Goal: Information Seeking & Learning: Find specific fact

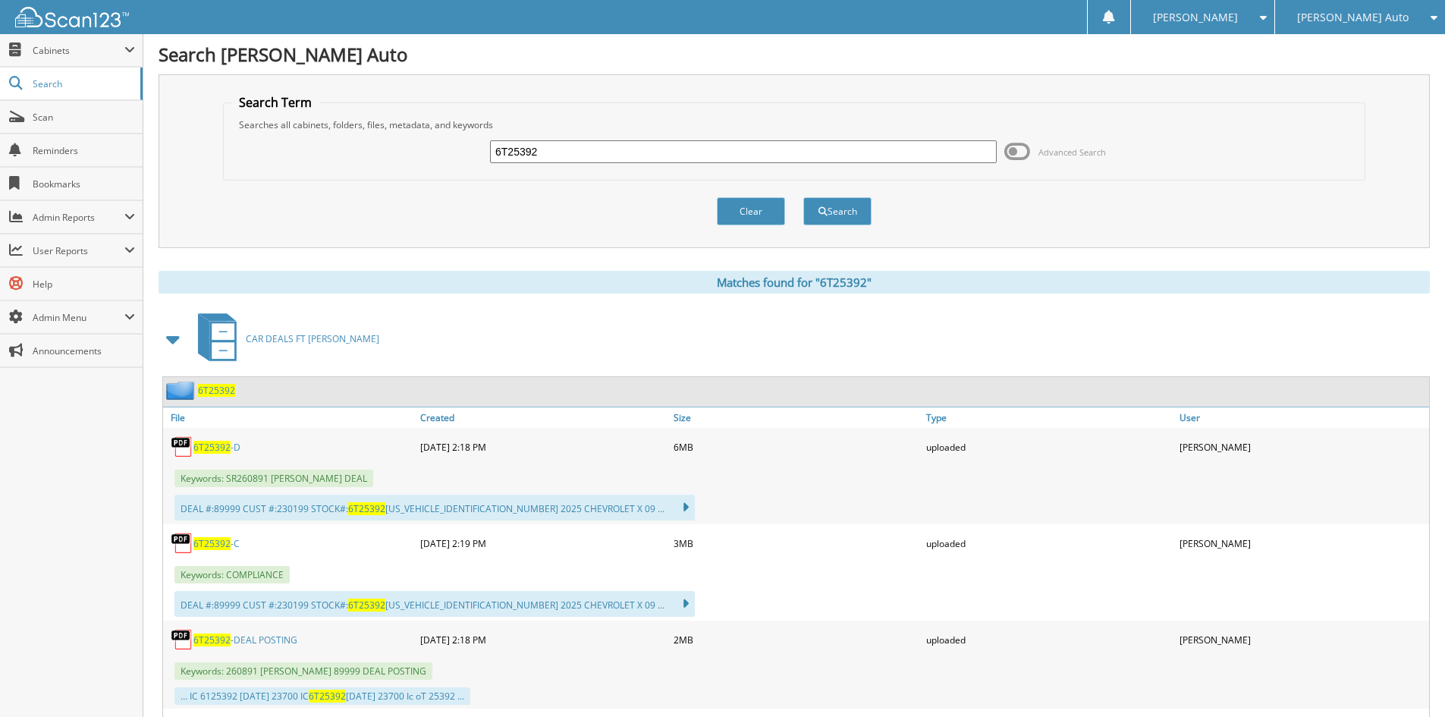
click at [591, 157] on input "6T25392" at bounding box center [743, 151] width 507 height 23
paste input "1T25530"
type input "1T25530"
click at [824, 215] on span "submit" at bounding box center [822, 211] width 9 height 9
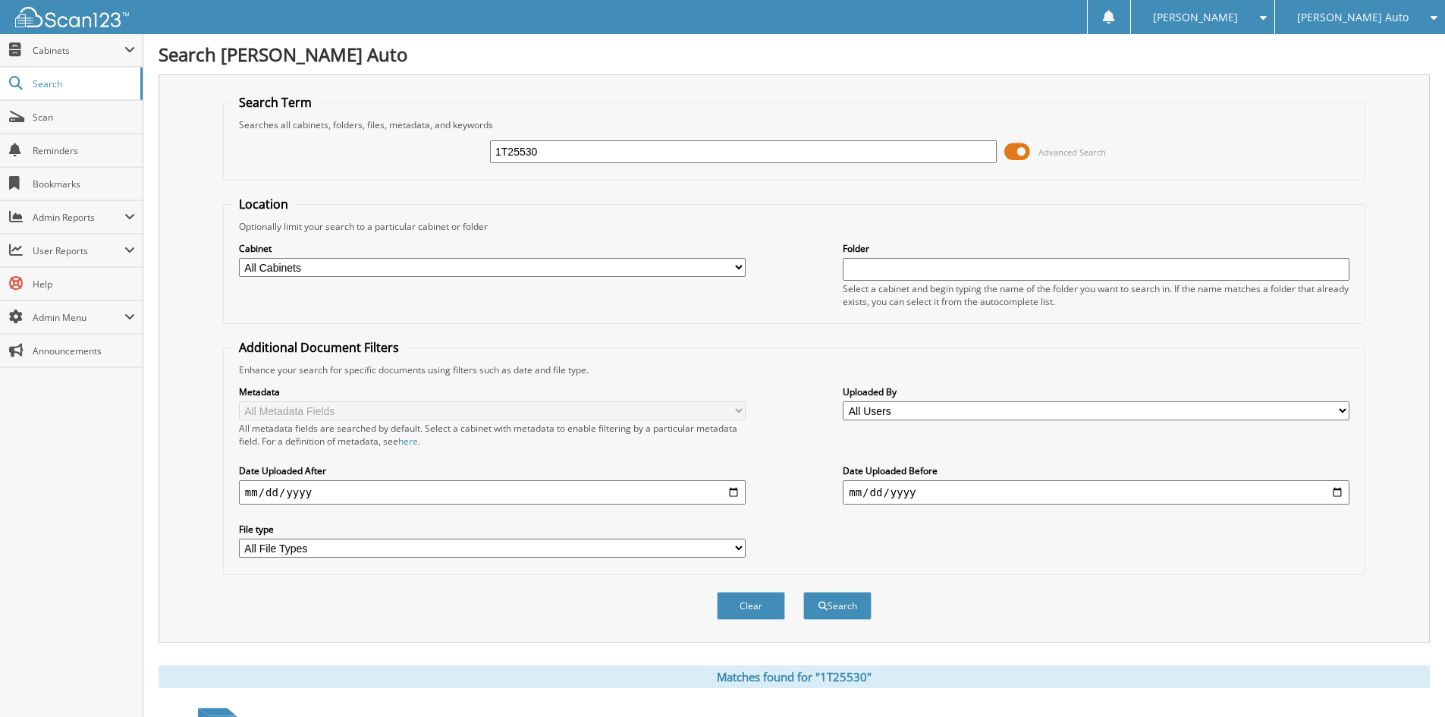
click at [1016, 152] on span at bounding box center [1017, 151] width 26 height 23
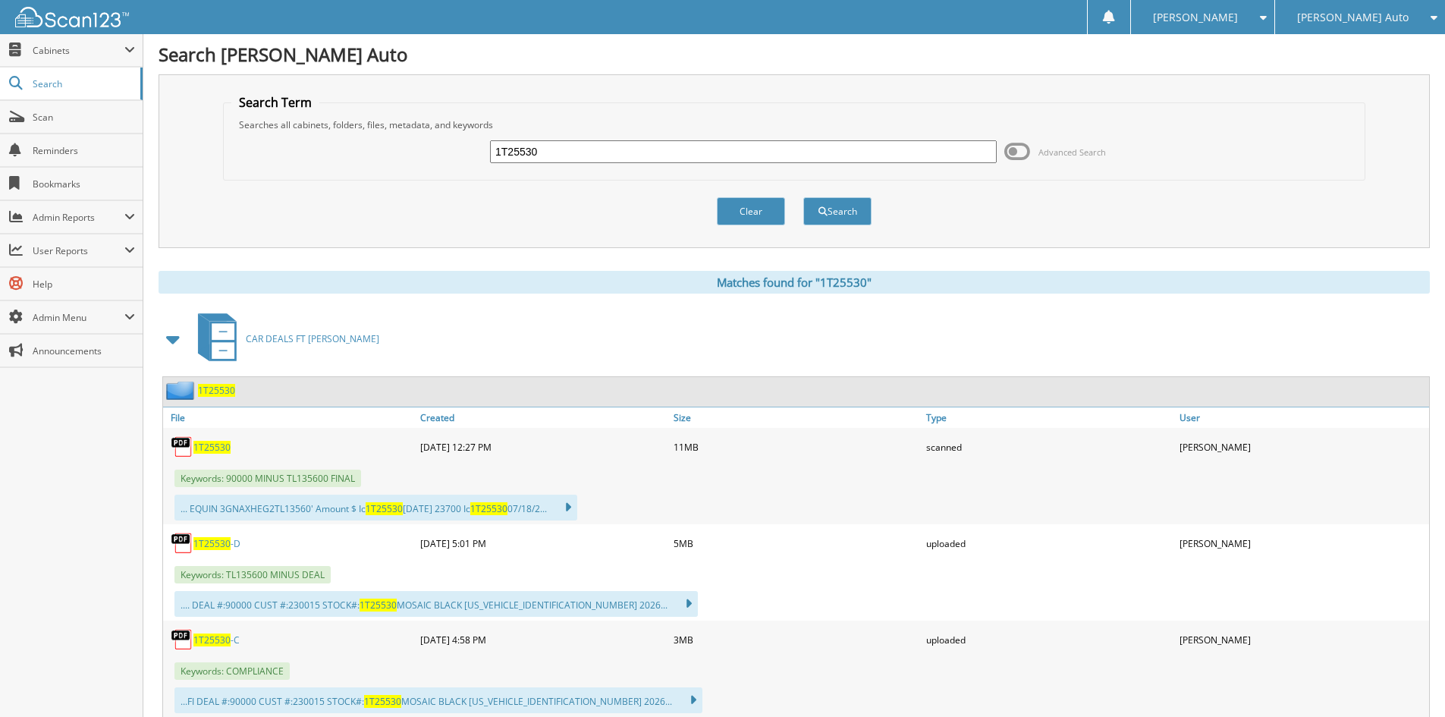
click at [222, 635] on span "1T25530" at bounding box center [211, 639] width 37 height 13
click at [985, 548] on div "uploaded" at bounding box center [1048, 543] width 253 height 30
click at [705, 149] on input "1T25530" at bounding box center [743, 151] width 507 height 23
click at [710, 152] on input "1T25530" at bounding box center [743, 151] width 507 height 23
paste input "3T25548"
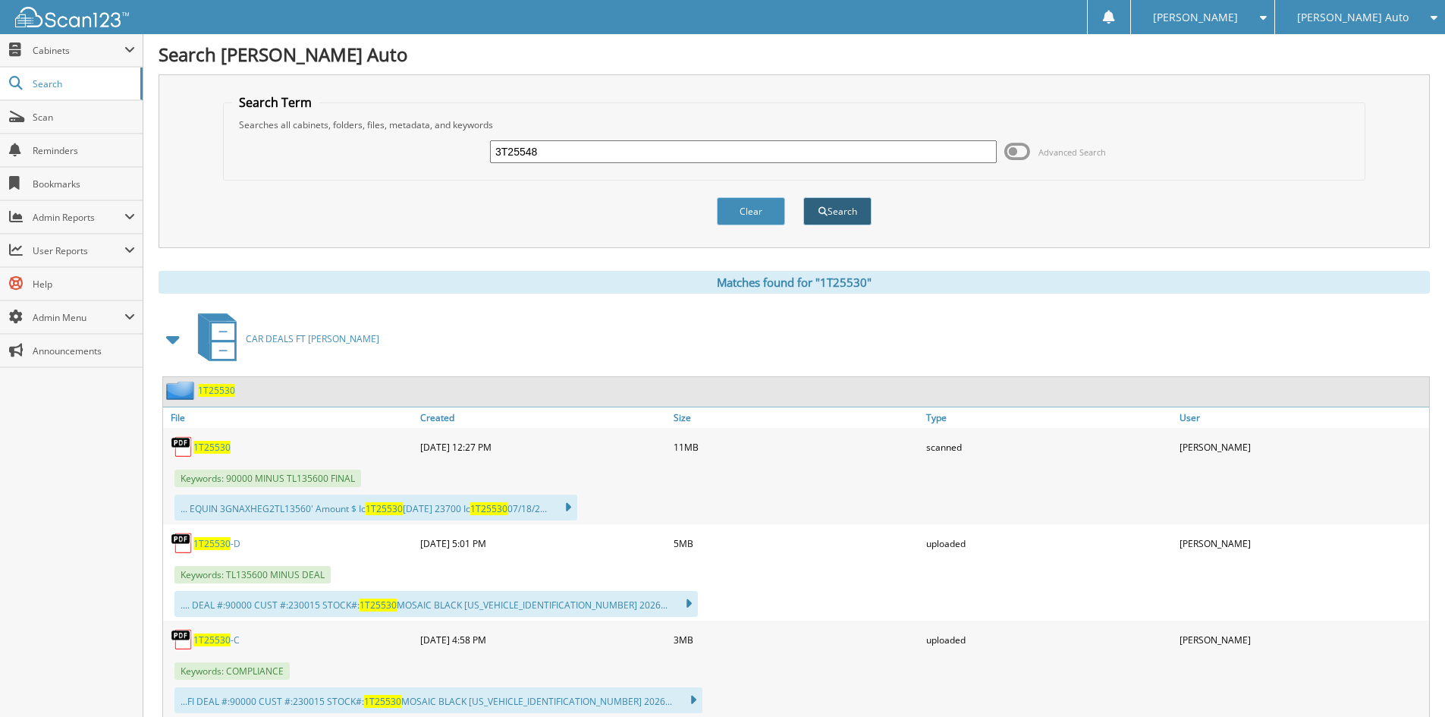
type input "3T25548"
click at [841, 205] on button "Search" at bounding box center [837, 211] width 68 height 28
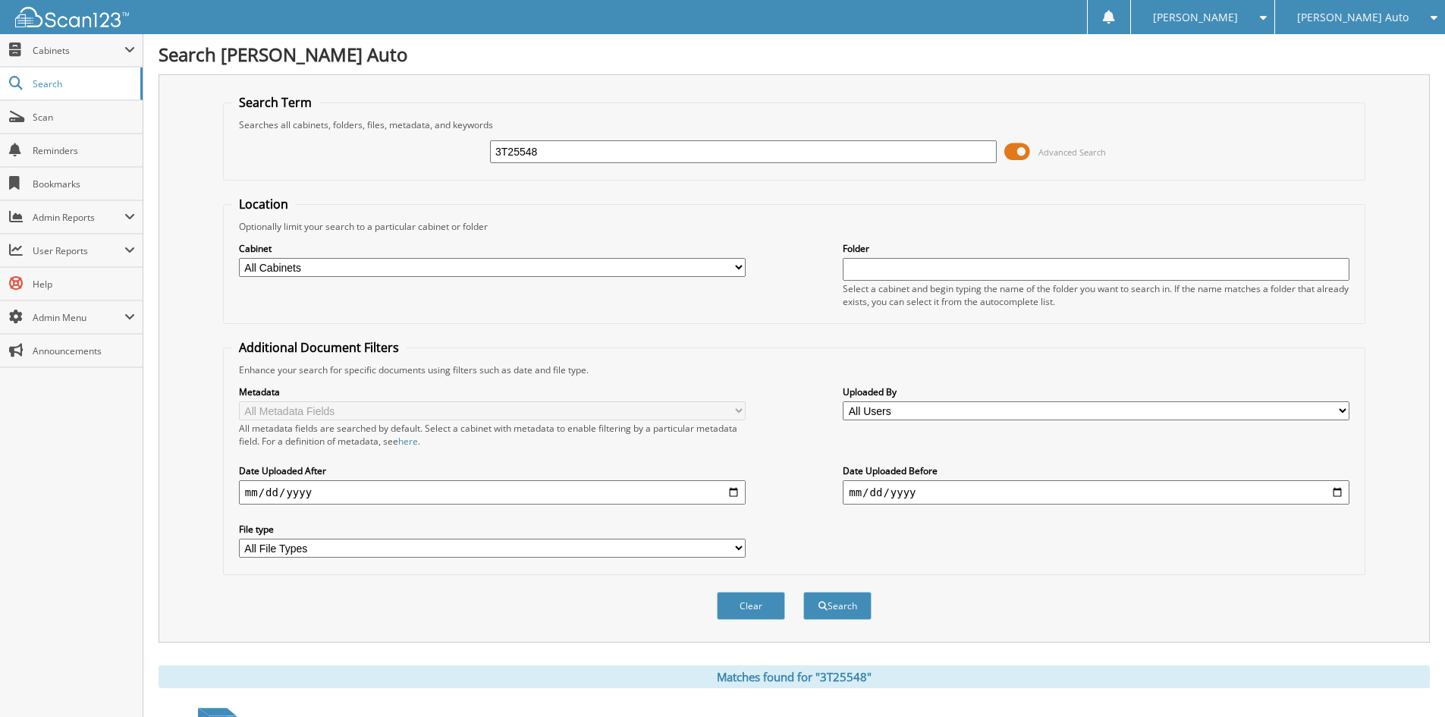
click at [1016, 152] on span at bounding box center [1017, 151] width 26 height 23
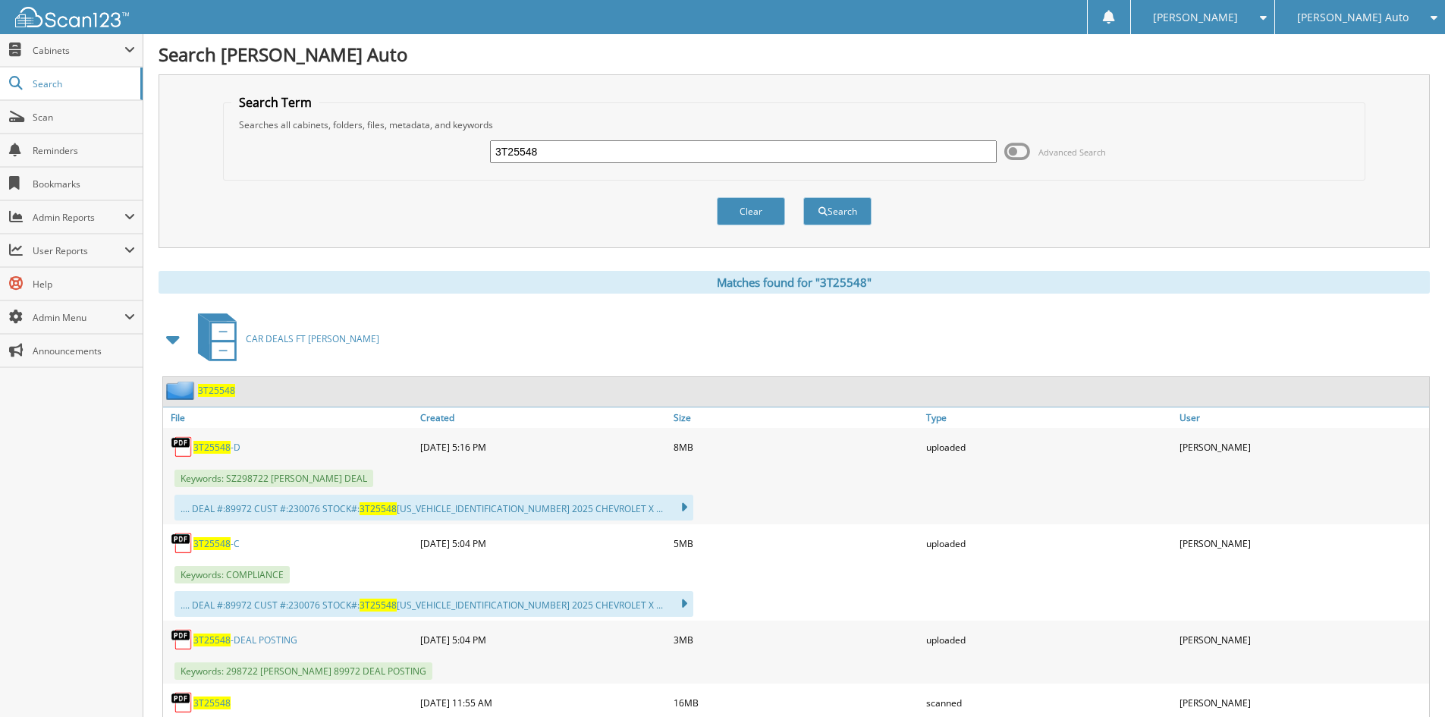
click at [230, 548] on link "3T25548 -C" at bounding box center [216, 543] width 46 height 13
click at [1057, 535] on div "uploaded" at bounding box center [1048, 543] width 253 height 30
click at [642, 158] on input "3T25548" at bounding box center [743, 151] width 507 height 23
click at [644, 158] on input "3T25548" at bounding box center [743, 151] width 507 height 23
paste input "3T26028"
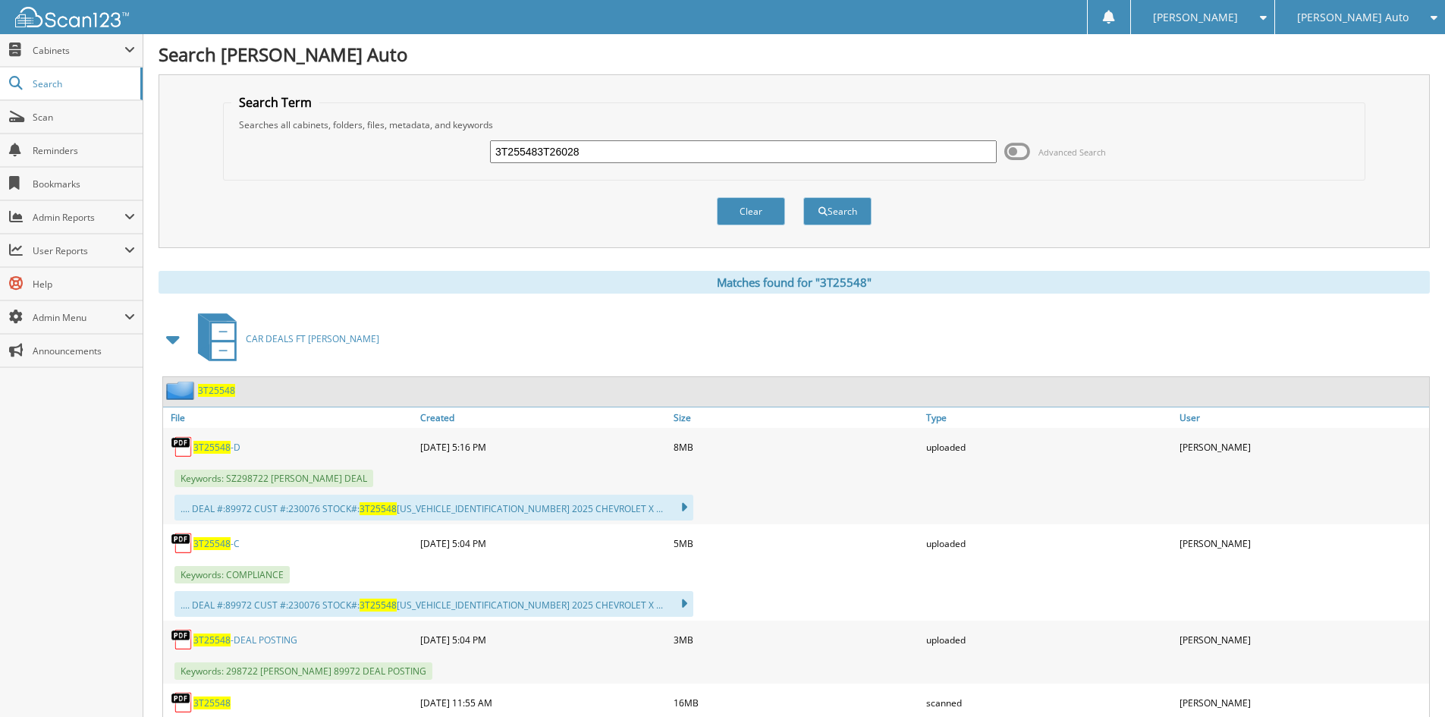
click at [747, 146] on input "3T255483T26028" at bounding box center [743, 151] width 507 height 23
click at [749, 150] on input "3T255483T26028" at bounding box center [743, 151] width 507 height 23
paste input "text"
type input "3T26028"
click at [822, 205] on button "Search" at bounding box center [837, 211] width 68 height 28
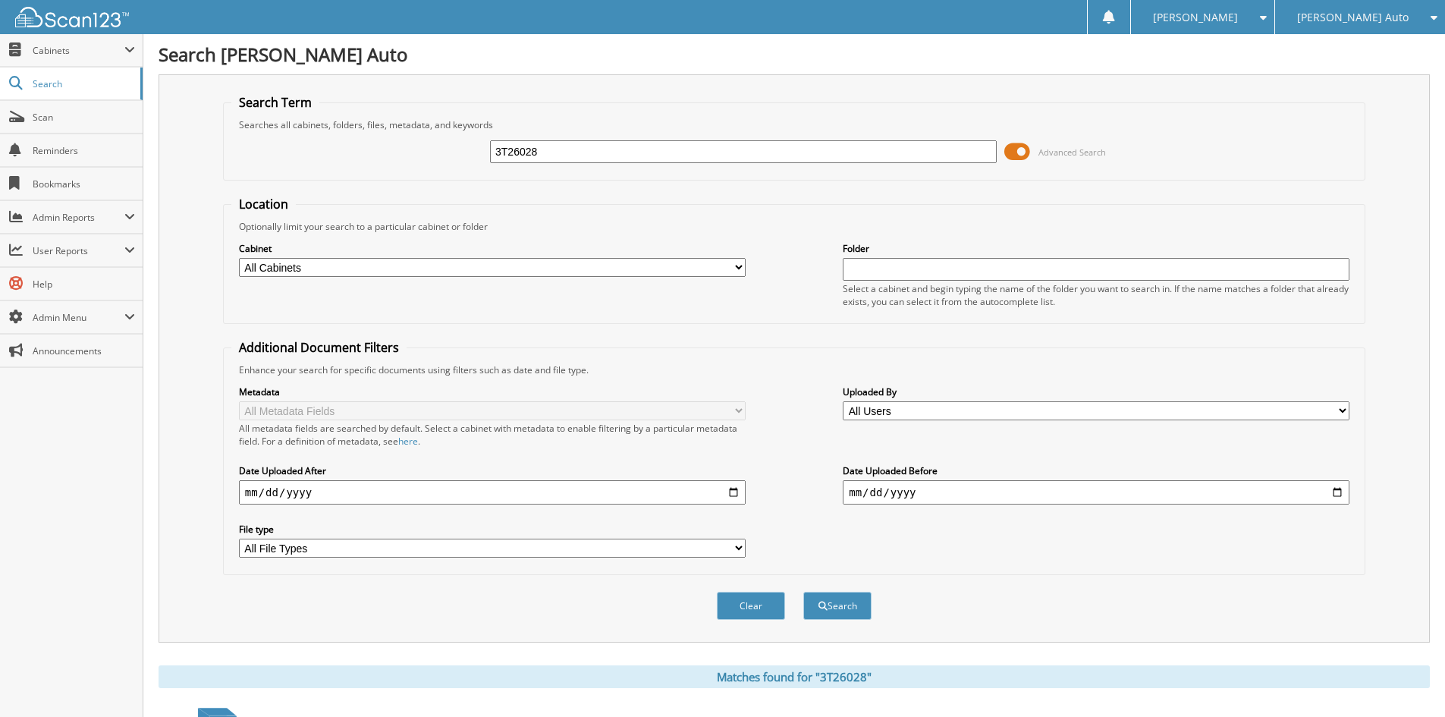
click at [1016, 155] on span at bounding box center [1017, 151] width 26 height 23
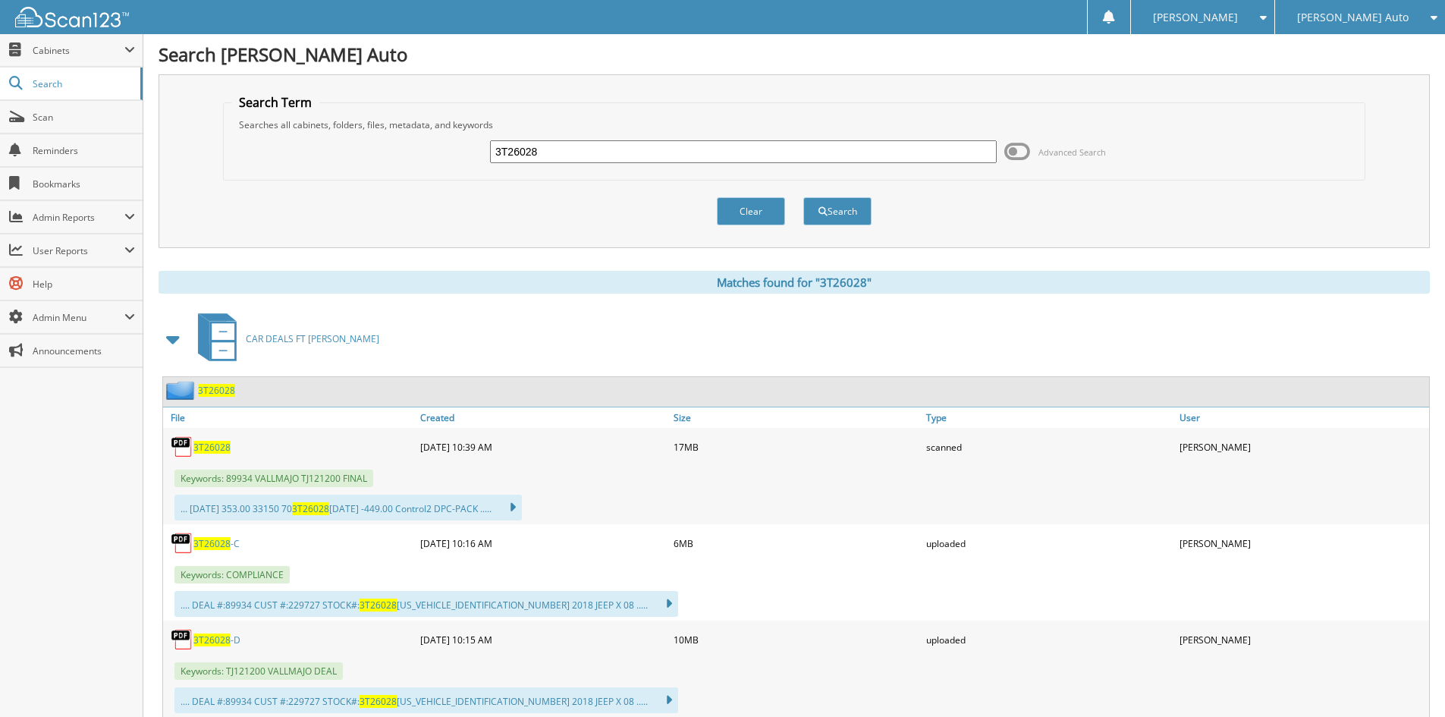
click at [215, 538] on span "3T26028" at bounding box center [211, 543] width 37 height 13
click at [972, 563] on div "Keywords: COMPLIANCE" at bounding box center [796, 574] width 1266 height 25
click at [700, 165] on div "3T26028 Advanced Search" at bounding box center [794, 151] width 1126 height 41
click at [700, 156] on input "3T26028" at bounding box center [743, 151] width 507 height 23
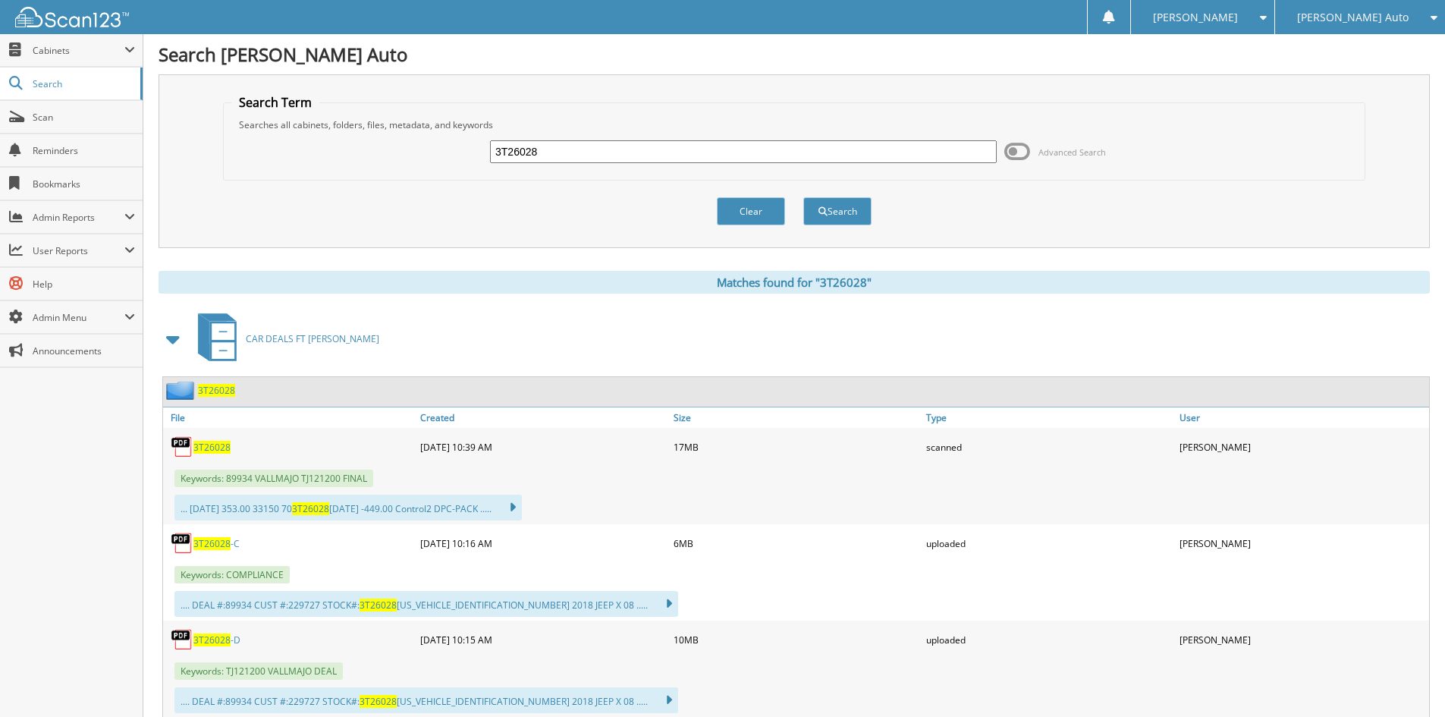
click at [700, 156] on input "3T26028" at bounding box center [743, 151] width 507 height 23
paste input "6T25571"
type input "6T25571"
click at [853, 209] on button "Search" at bounding box center [837, 211] width 68 height 28
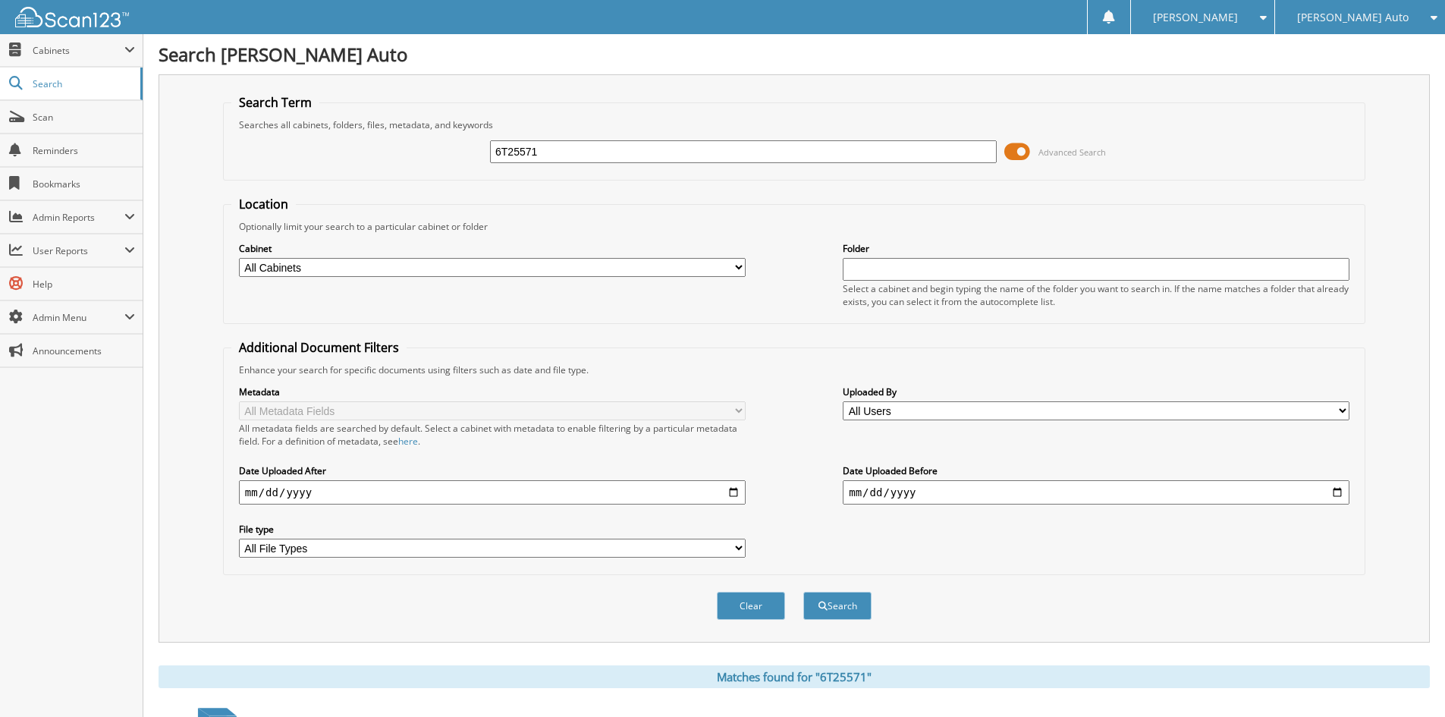
click at [1020, 155] on span at bounding box center [1017, 151] width 26 height 23
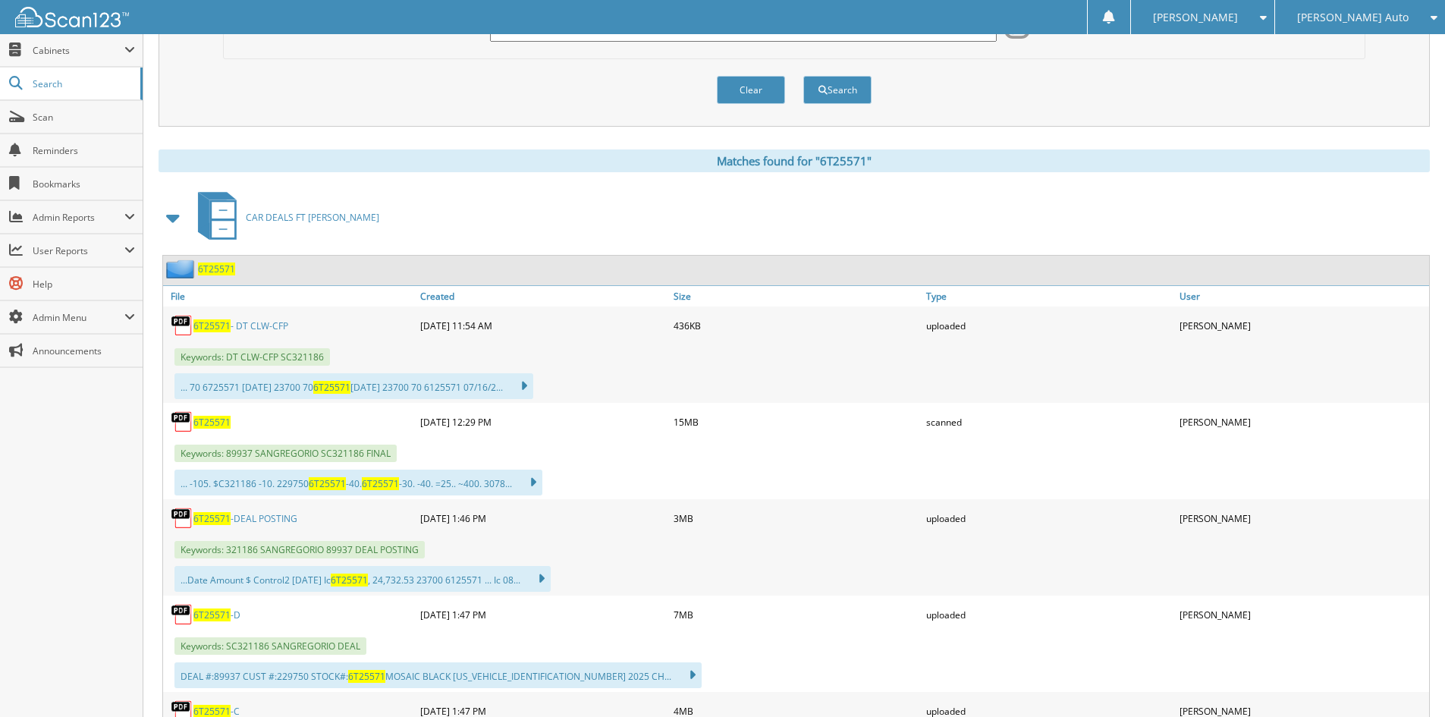
scroll to position [152, 0]
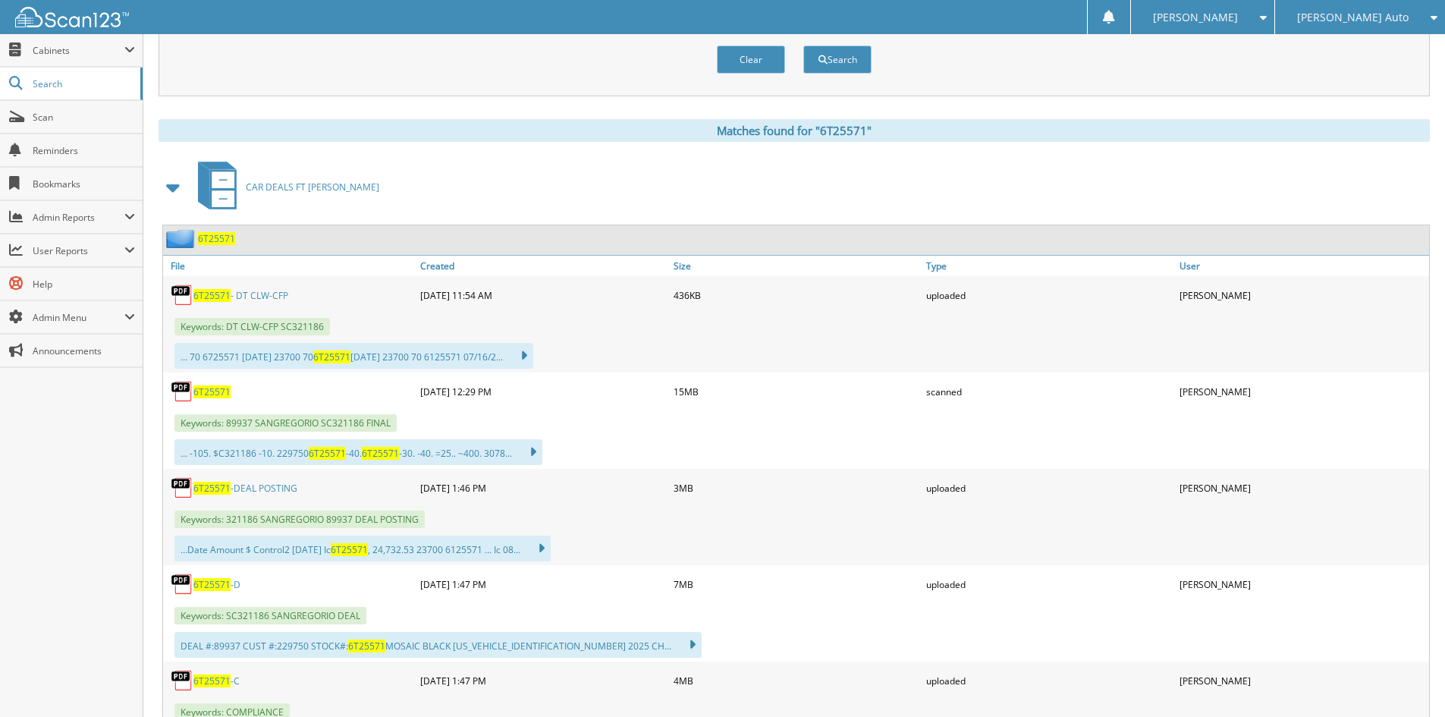
click at [213, 680] on span "6T25571" at bounding box center [211, 680] width 37 height 13
click at [991, 590] on div "uploaded" at bounding box center [1048, 584] width 253 height 30
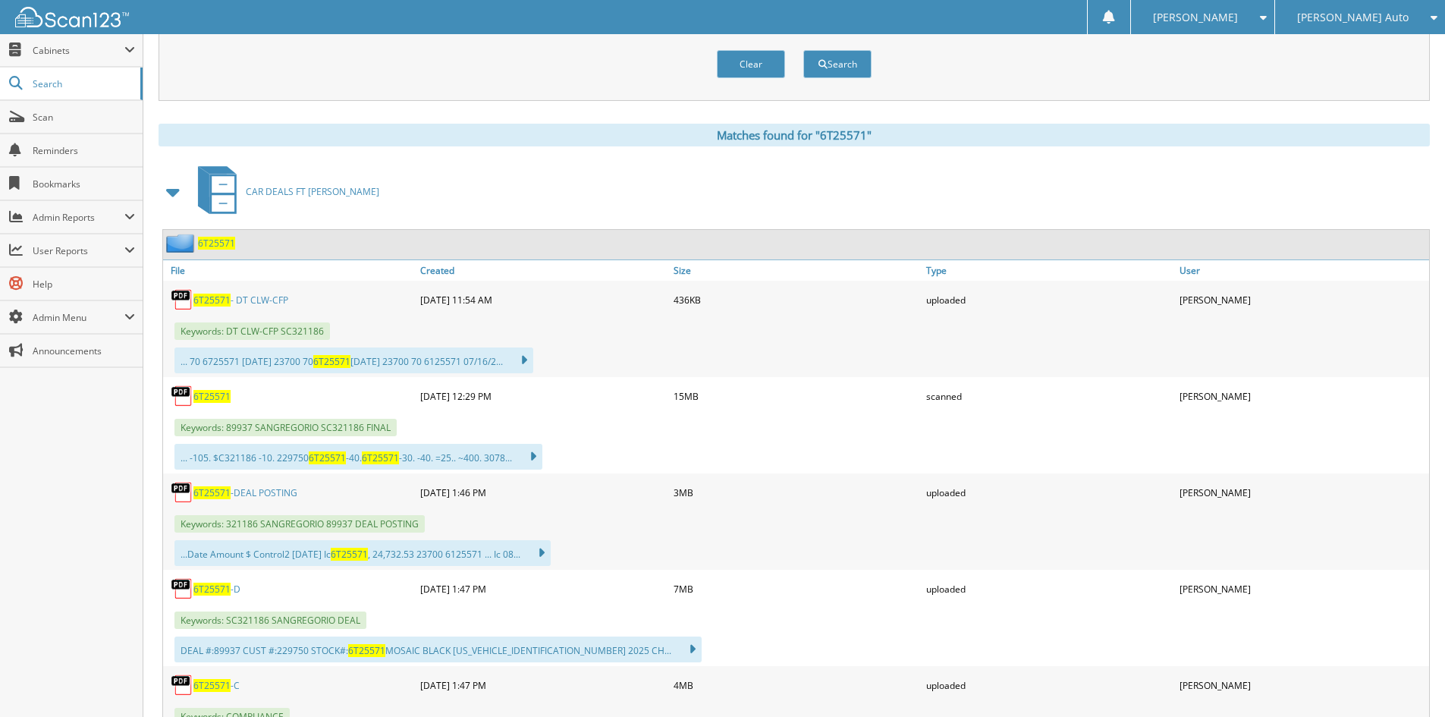
scroll to position [0, 0]
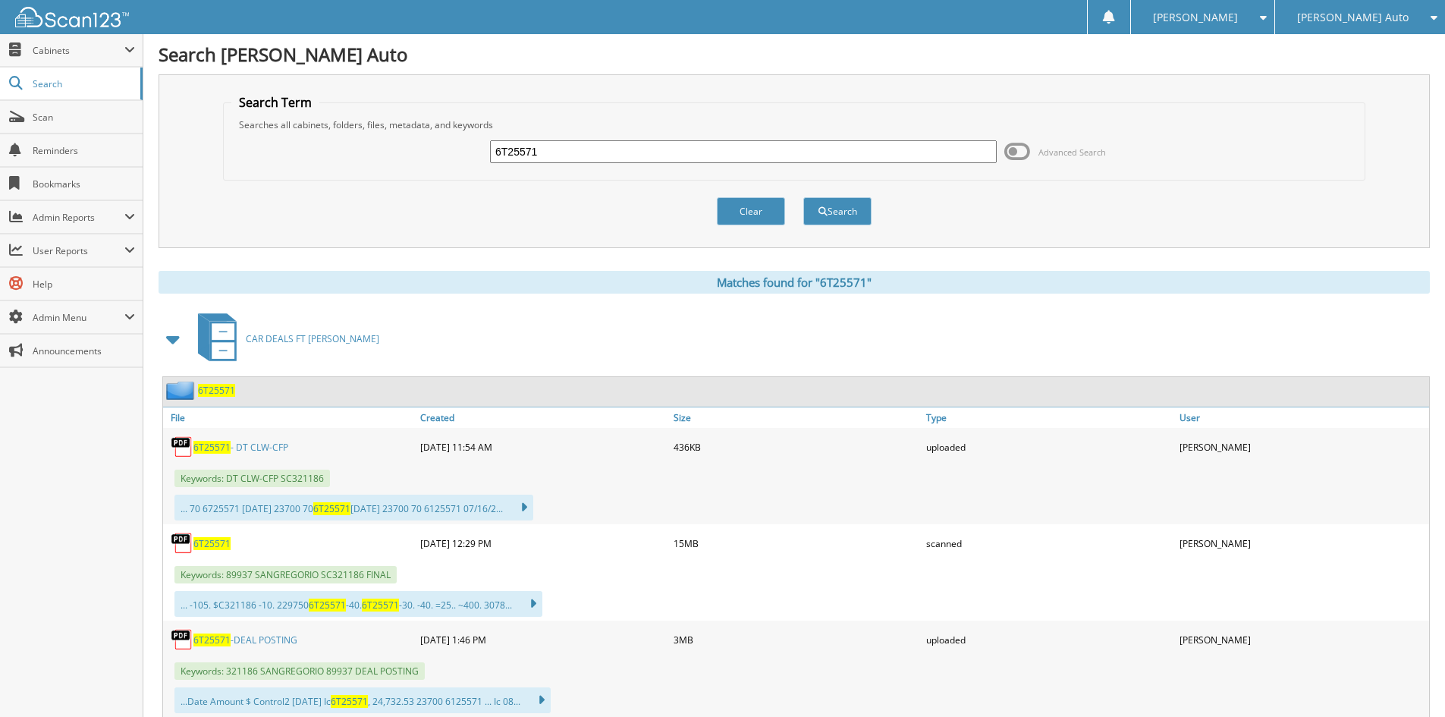
click at [632, 151] on input "6T25571" at bounding box center [743, 151] width 507 height 23
drag, startPoint x: 632, startPoint y: 151, endPoint x: 752, endPoint y: 192, distance: 127.4
click at [633, 152] on input "6T25571" at bounding box center [743, 151] width 507 height 23
paste input "1T25572"
type input "1T25572"
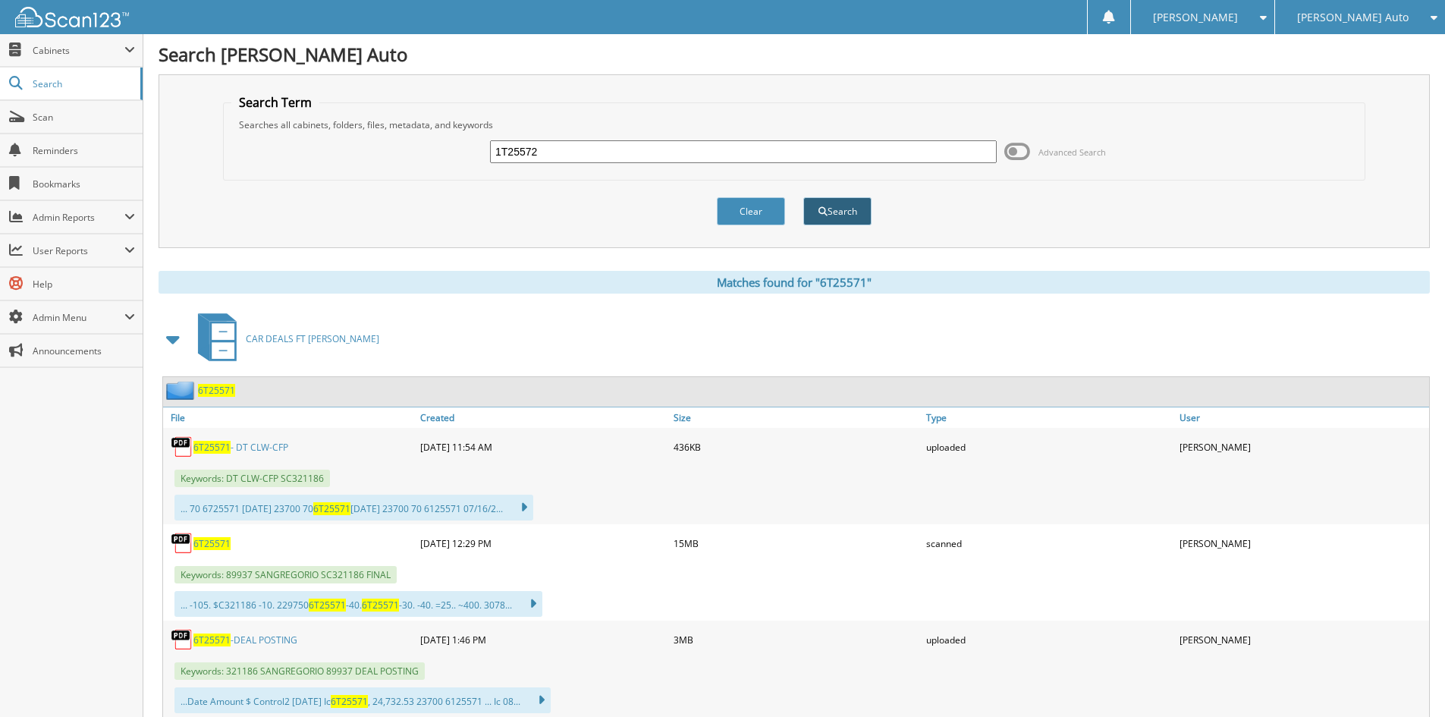
click at [834, 221] on button "Search" at bounding box center [837, 211] width 68 height 28
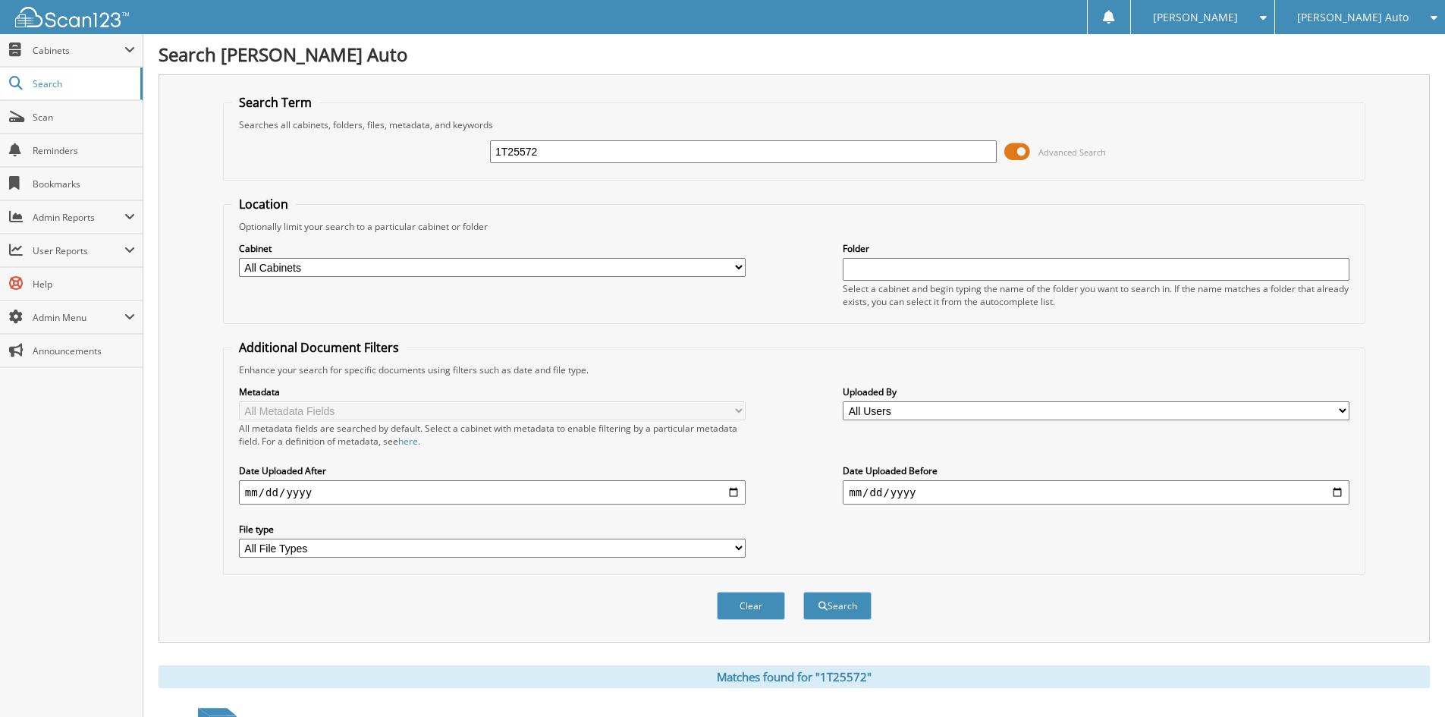
click at [1009, 153] on span at bounding box center [1017, 151] width 26 height 23
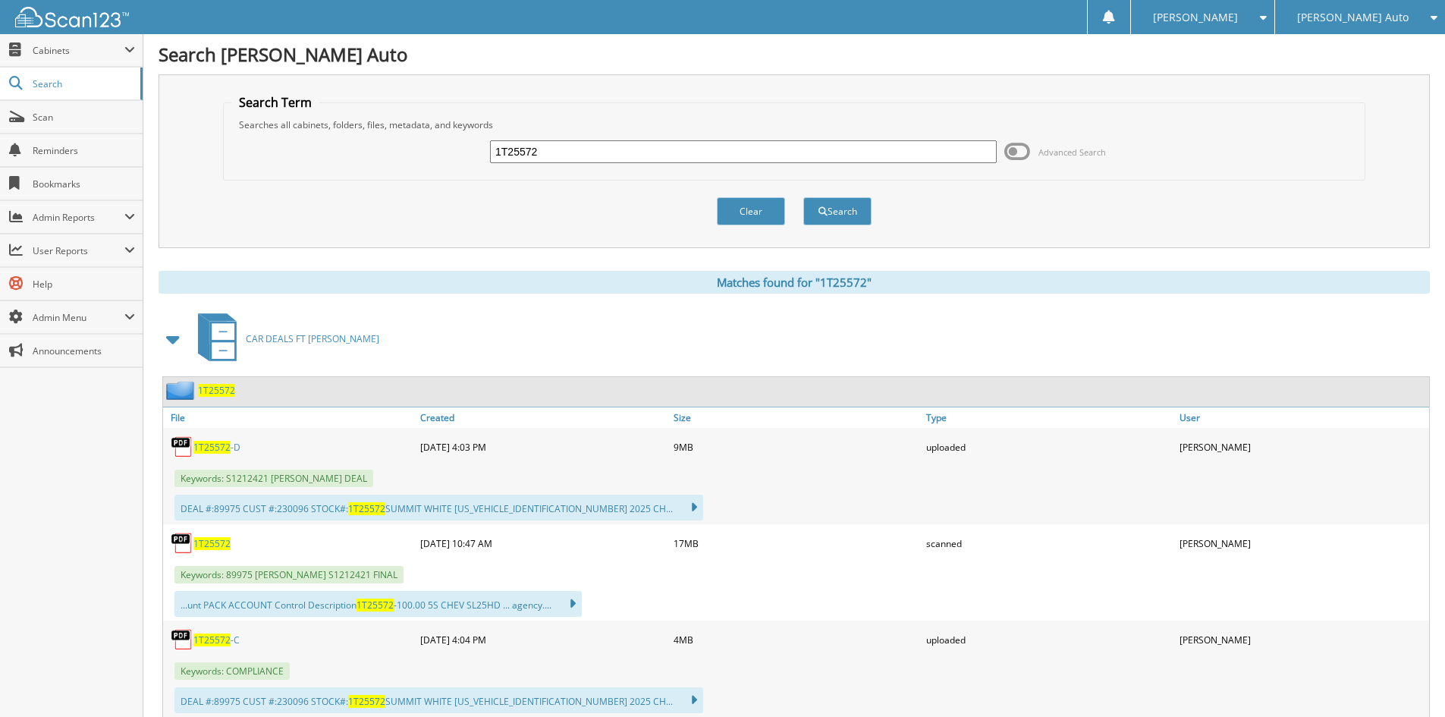
click at [203, 639] on span "1T25572" at bounding box center [211, 639] width 37 height 13
